Goal: Book appointment/travel/reservation

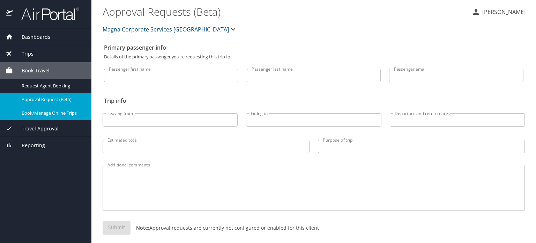
click at [58, 110] on span "Book/Manage Online Trips" at bounding box center [52, 113] width 61 height 7
